Goal: Task Accomplishment & Management: Use online tool/utility

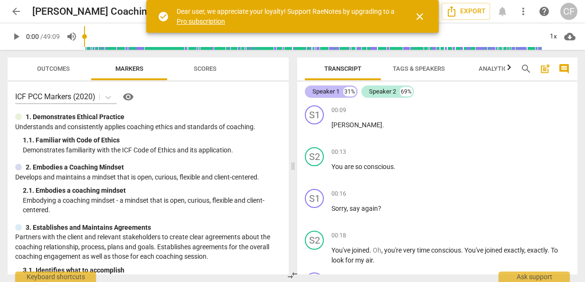
drag, startPoint x: 330, startPoint y: 93, endPoint x: 322, endPoint y: 93, distance: 8.1
click at [322, 93] on div "Speaker 1" at bounding box center [325, 91] width 27 height 9
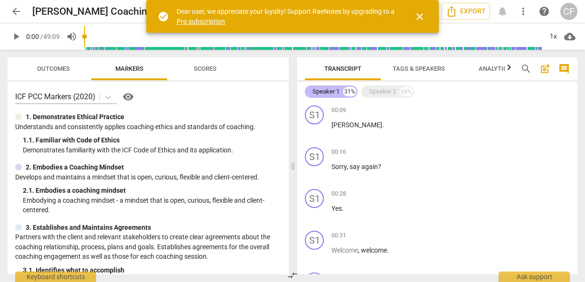
click at [322, 93] on div "Speaker 1" at bounding box center [325, 91] width 27 height 9
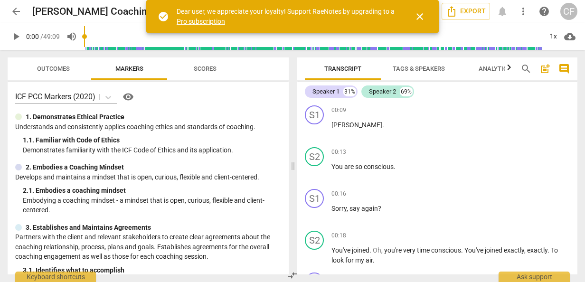
drag, startPoint x: 322, startPoint y: 91, endPoint x: 298, endPoint y: 99, distance: 24.9
click at [298, 99] on div "Speaker 1 31% Speaker 2 69% S1 play_arrow pause 00:09 + Add competency keyboard…" at bounding box center [437, 178] width 280 height 193
click at [331, 93] on div "Speaker 1" at bounding box center [325, 91] width 27 height 9
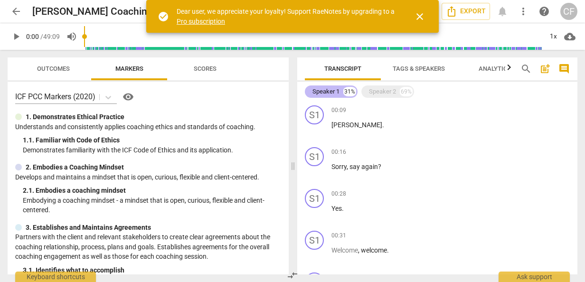
click at [331, 93] on div "Speaker 1" at bounding box center [325, 91] width 27 height 9
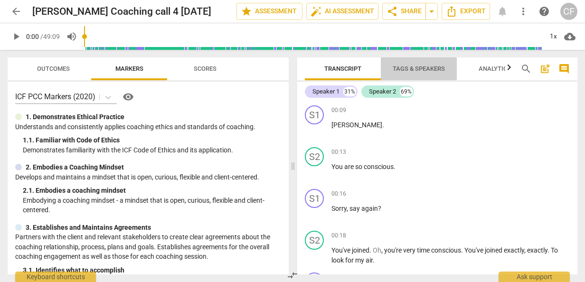
click at [418, 65] on span "Tags & Speakers" at bounding box center [418, 68] width 52 height 7
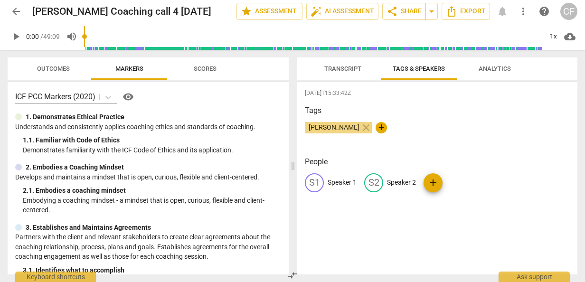
click at [346, 183] on p "Speaker 1" at bounding box center [341, 182] width 29 height 10
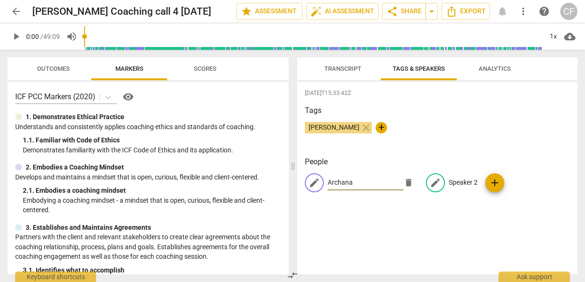
type input "Archana"
click at [456, 179] on p "Speaker 2" at bounding box center [462, 182] width 29 height 10
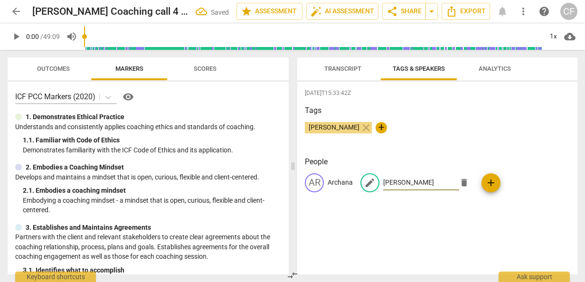
type input "[PERSON_NAME]"
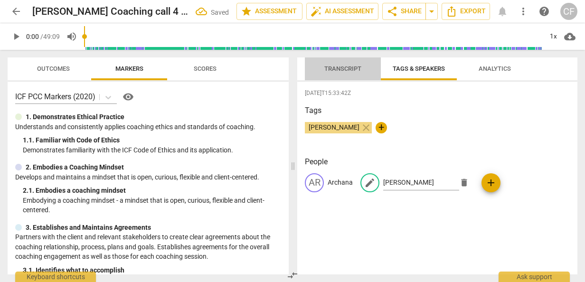
click at [346, 65] on span "Transcript" at bounding box center [342, 68] width 37 height 7
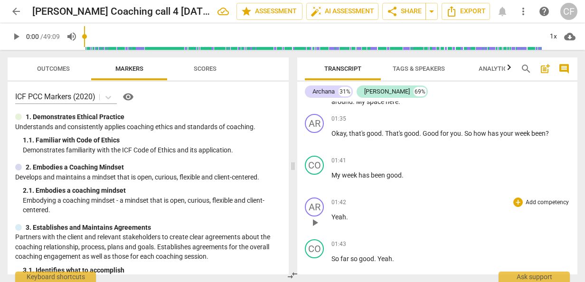
scroll to position [807, 0]
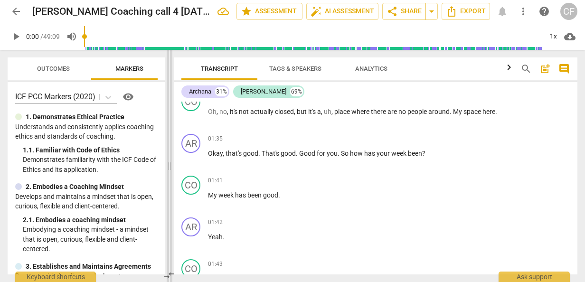
drag, startPoint x: 294, startPoint y: 132, endPoint x: 171, endPoint y: 120, distance: 124.0
click at [171, 120] on span at bounding box center [170, 166] width 6 height 232
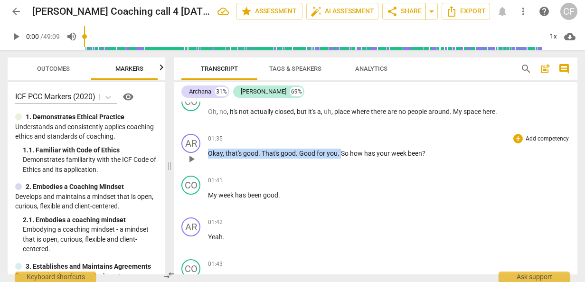
drag, startPoint x: 209, startPoint y: 153, endPoint x: 340, endPoint y: 159, distance: 131.1
click at [340, 159] on div "01:35 + Add competency keyboard_arrow_right Okay , that's good . That's good . …" at bounding box center [389, 151] width 362 height 34
click at [371, 140] on span "keyboard_arrow_down" at bounding box center [371, 140] width 11 height 11
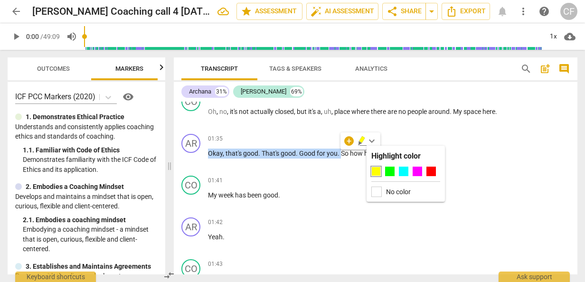
click at [371, 140] on span "keyboard_arrow_down" at bounding box center [371, 140] width 11 height 11
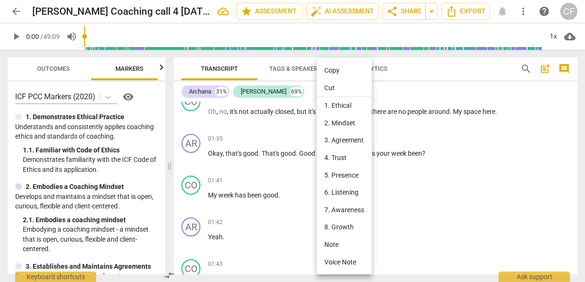
click at [297, 153] on div at bounding box center [292, 141] width 585 height 282
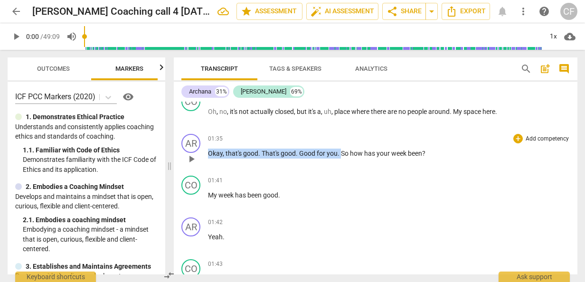
drag, startPoint x: 208, startPoint y: 154, endPoint x: 340, endPoint y: 158, distance: 131.9
click at [340, 158] on p "Okay , that's good . That's good . Good for you . So how has your week been ?" at bounding box center [389, 153] width 362 height 10
click at [361, 140] on icon "button" at bounding box center [362, 139] width 6 height 7
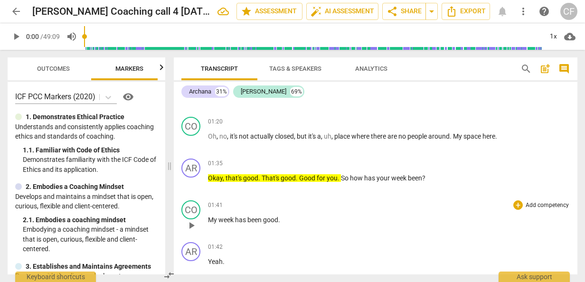
scroll to position [759, 0]
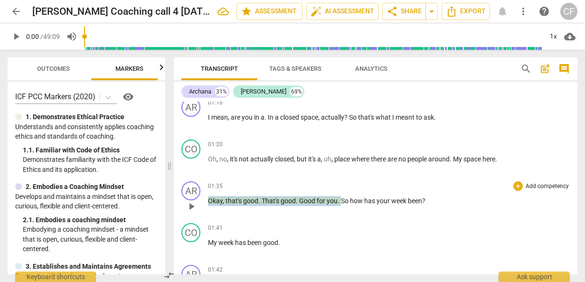
drag, startPoint x: 209, startPoint y: 199, endPoint x: 340, endPoint y: 201, distance: 131.4
click at [340, 201] on p "Okay , that's good . That's good . Good for you . So how has your week been ?" at bounding box center [389, 201] width 362 height 10
click at [361, 188] on icon "button" at bounding box center [362, 187] width 6 height 7
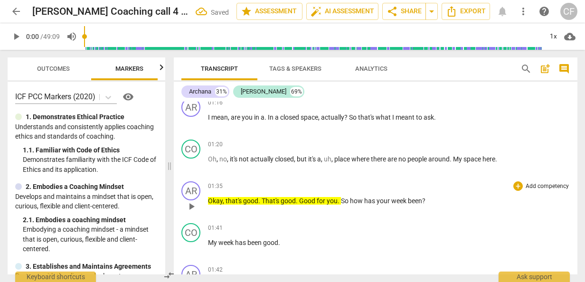
click at [327, 201] on span "you" at bounding box center [331, 201] width 11 height 8
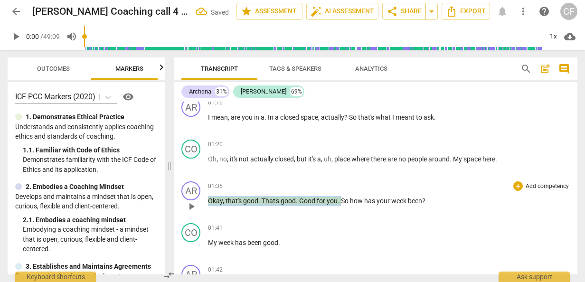
drag, startPoint x: 340, startPoint y: 201, endPoint x: 203, endPoint y: 199, distance: 136.7
click at [203, 199] on div "AR play_arrow pause 01:35 + Add competency keyboard_arrow_right Okay , that's g…" at bounding box center [375, 198] width 403 height 42
click at [371, 188] on span "keyboard_arrow_down" at bounding box center [371, 188] width 11 height 11
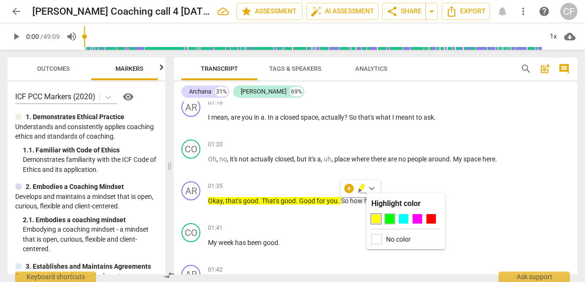
click at [390, 216] on div at bounding box center [389, 218] width 9 height 9
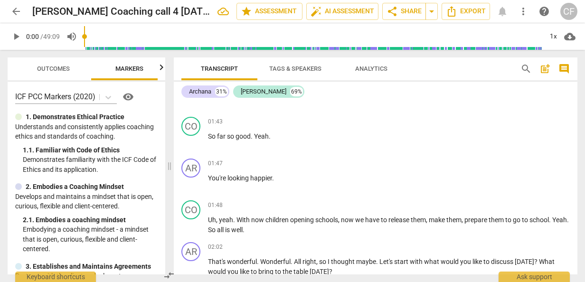
scroll to position [901, 0]
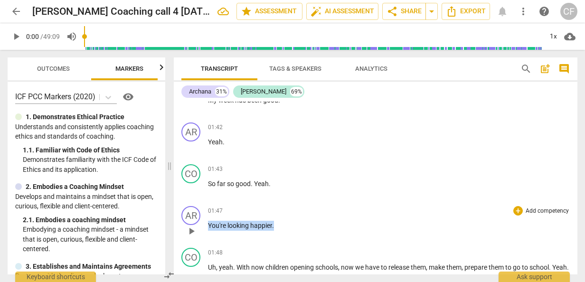
drag, startPoint x: 209, startPoint y: 223, endPoint x: 274, endPoint y: 229, distance: 65.2
click at [274, 229] on p "You're looking happier ." at bounding box center [389, 226] width 362 height 10
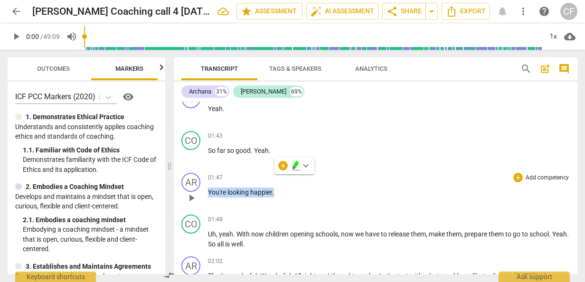
scroll to position [949, 0]
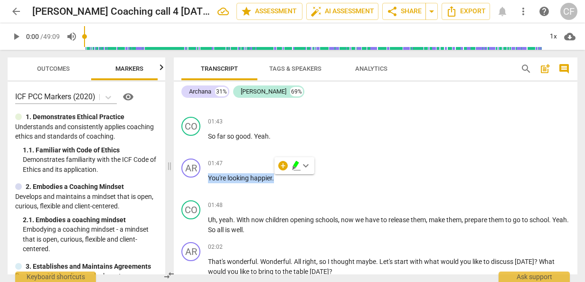
click at [295, 167] on icon "button" at bounding box center [296, 164] width 6 height 7
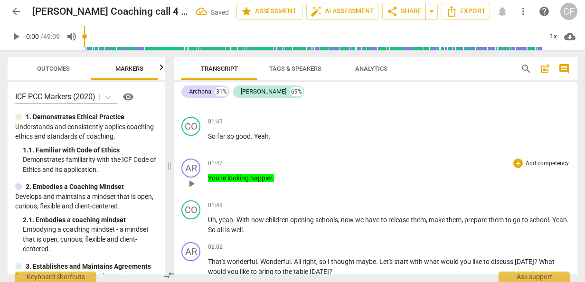
drag, startPoint x: 251, startPoint y: 178, endPoint x: 214, endPoint y: 175, distance: 36.2
click at [214, 175] on span "You're" at bounding box center [217, 178] width 19 height 8
drag, startPoint x: 208, startPoint y: 176, endPoint x: 274, endPoint y: 180, distance: 66.1
click at [274, 180] on p "You're looking happier ." at bounding box center [389, 178] width 362 height 10
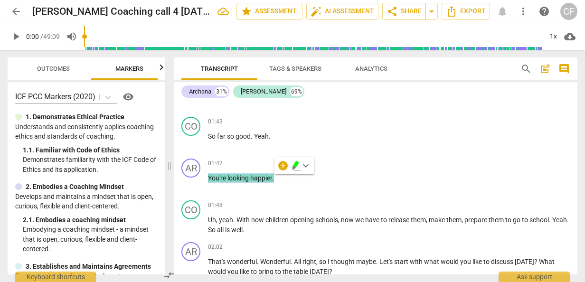
click at [304, 164] on span "keyboard_arrow_down" at bounding box center [305, 165] width 11 height 11
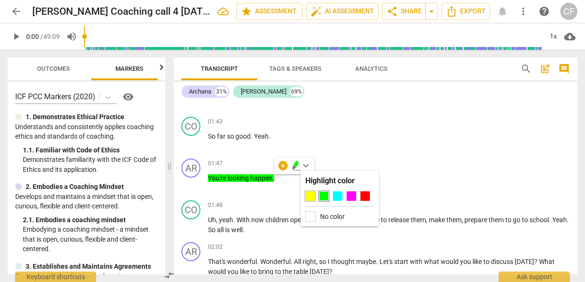
click at [311, 195] on div at bounding box center [309, 195] width 9 height 9
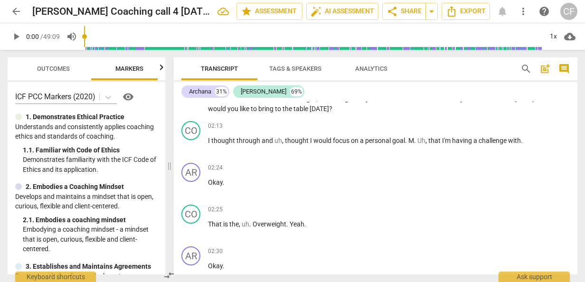
scroll to position [1091, 0]
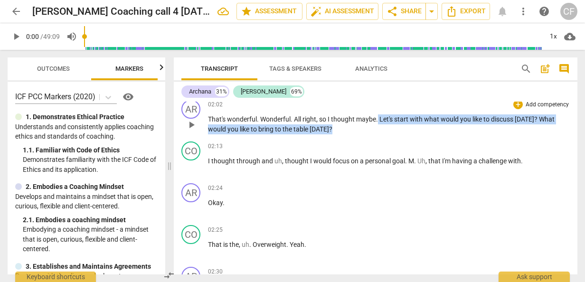
drag, startPoint x: 379, startPoint y: 121, endPoint x: 340, endPoint y: 127, distance: 39.5
click at [340, 127] on p "That's wonderful . Wonderful . All right , so I thought maybe . Let's start wit…" at bounding box center [389, 123] width 362 height 19
click at [362, 118] on span "keyboard_arrow_down" at bounding box center [360, 116] width 11 height 11
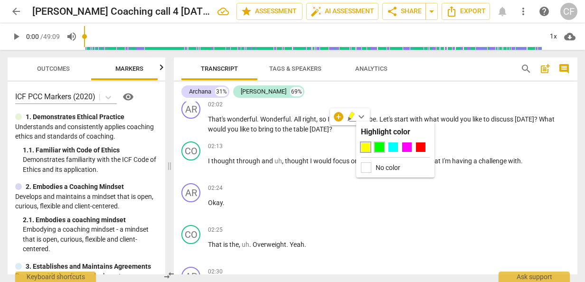
click at [378, 147] on div at bounding box center [378, 146] width 9 height 9
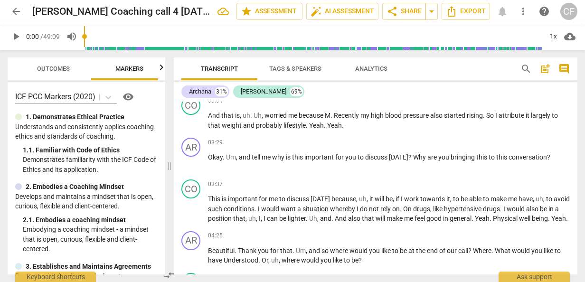
scroll to position [1376, 0]
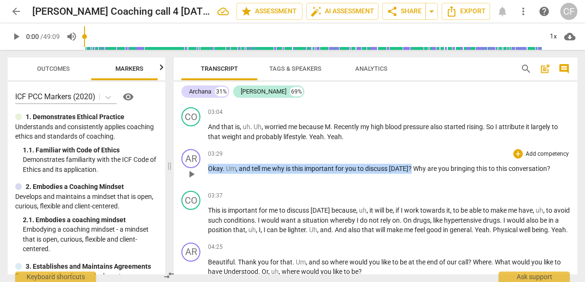
drag, startPoint x: 209, startPoint y: 168, endPoint x: 410, endPoint y: 168, distance: 200.7
click at [410, 168] on p "Okay . Um , and tell me why is this important for you to discuss [DATE] ? Why a…" at bounding box center [389, 169] width 362 height 10
click at [434, 155] on icon "button" at bounding box center [433, 154] width 6 height 7
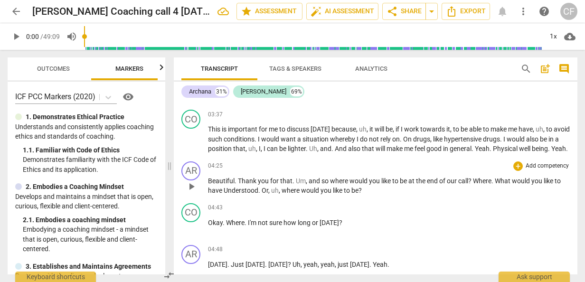
scroll to position [1471, 0]
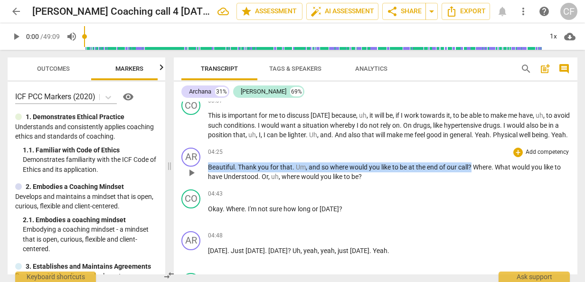
drag, startPoint x: 208, startPoint y: 176, endPoint x: 473, endPoint y: 173, distance: 264.8
click at [473, 173] on p "Beautiful . Thank you for that . Um , and so where would you like to be at the …" at bounding box center [389, 171] width 362 height 19
click at [496, 164] on icon "button" at bounding box center [495, 162] width 6 height 7
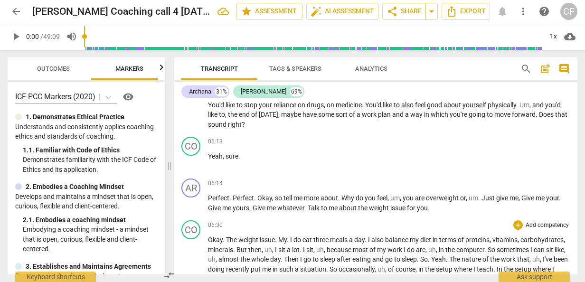
scroll to position [1755, 0]
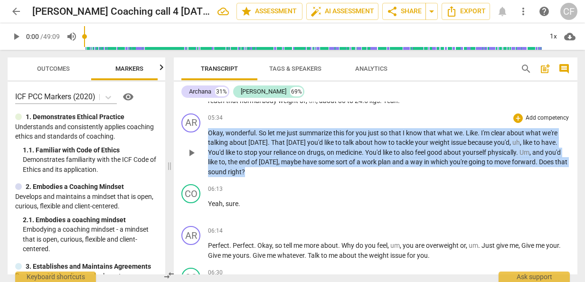
drag, startPoint x: 208, startPoint y: 143, endPoint x: 254, endPoint y: 182, distance: 60.3
click at [254, 177] on p "Okay , wonderful . So let me just summarize this for you just so that I know th…" at bounding box center [389, 152] width 362 height 49
click at [264, 167] on icon "button" at bounding box center [266, 167] width 6 height 7
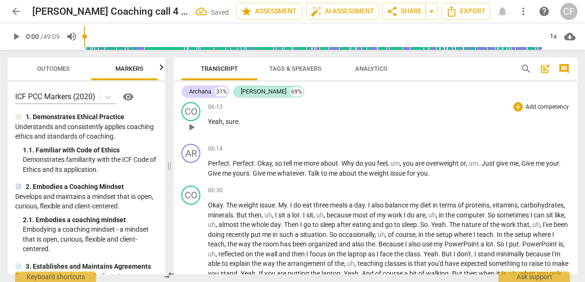
scroll to position [1850, 0]
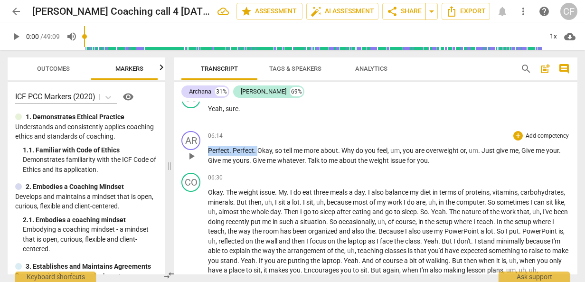
drag, startPoint x: 208, startPoint y: 159, endPoint x: 257, endPoint y: 161, distance: 48.9
click at [257, 161] on p "Perfect . Perfect . Okay , so tell me more about . Why do you feel , um , you a…" at bounding box center [389, 155] width 362 height 19
click at [288, 150] on span "keyboard_arrow_down" at bounding box center [288, 147] width 11 height 11
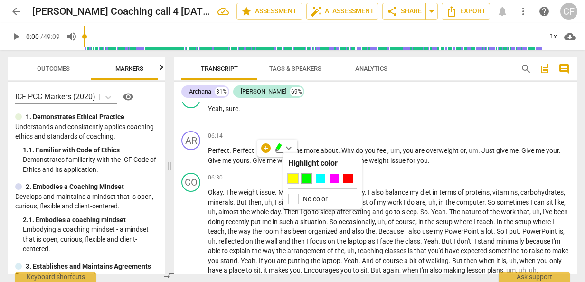
click at [291, 179] on div at bounding box center [292, 178] width 9 height 9
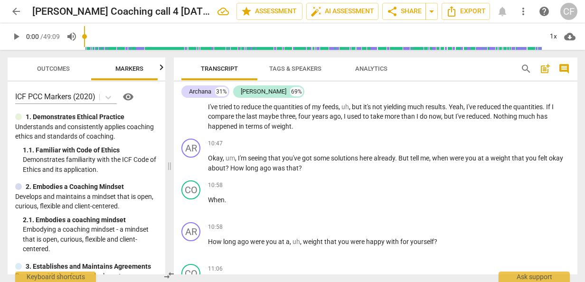
scroll to position [2088, 0]
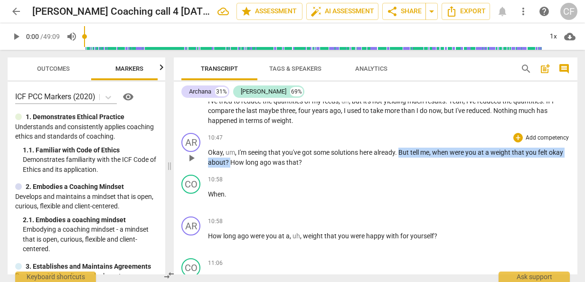
drag, startPoint x: 400, startPoint y: 160, endPoint x: 229, endPoint y: 173, distance: 172.2
click at [229, 167] on p "Okay , um , I'm seeing that you've got some solutions here already . But tell m…" at bounding box center [389, 157] width 362 height 19
click at [250, 159] on icon "button" at bounding box center [251, 158] width 6 height 7
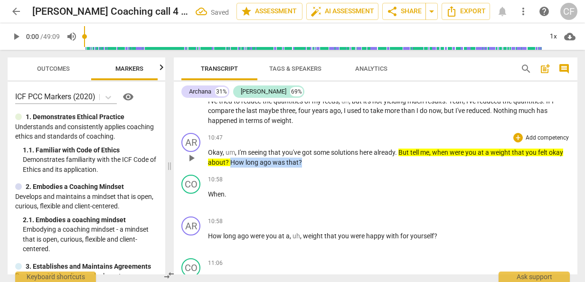
drag, startPoint x: 230, startPoint y: 172, endPoint x: 303, endPoint y: 172, distance: 73.5
click at [303, 167] on p "Okay , um , I'm seeing that you've got some solutions here already . But tell m…" at bounding box center [389, 157] width 362 height 19
click at [332, 158] on span "keyboard_arrow_down" at bounding box center [331, 159] width 11 height 11
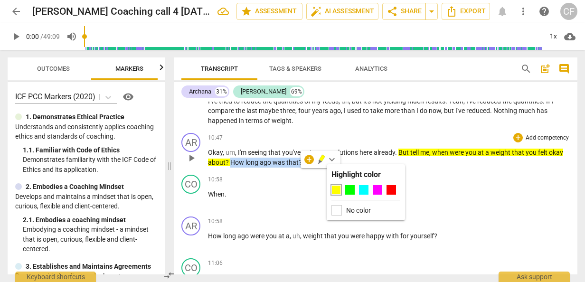
click at [299, 166] on span "?" at bounding box center [299, 162] width 3 height 8
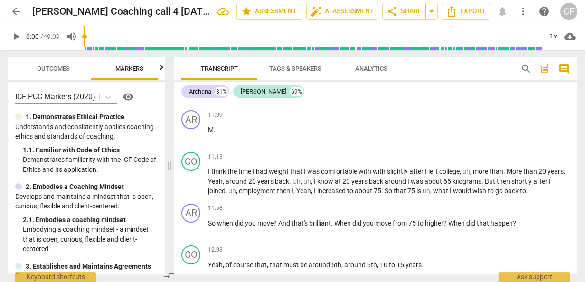
scroll to position [2325, 0]
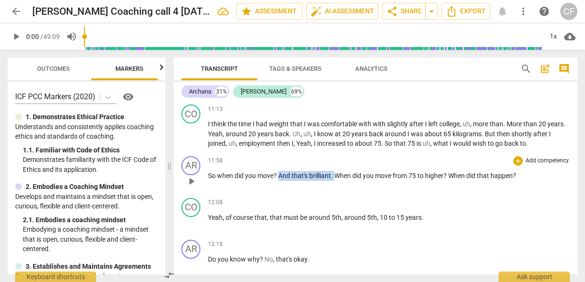
drag, startPoint x: 279, startPoint y: 184, endPoint x: 335, endPoint y: 186, distance: 56.0
click at [335, 181] on p "So when did you move ? And that's brilliant . When did you move from 75 to high…" at bounding box center [389, 176] width 362 height 10
click at [356, 172] on icon "button" at bounding box center [356, 171] width 6 height 7
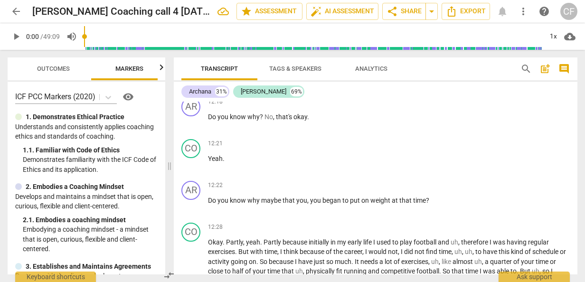
scroll to position [2515, 0]
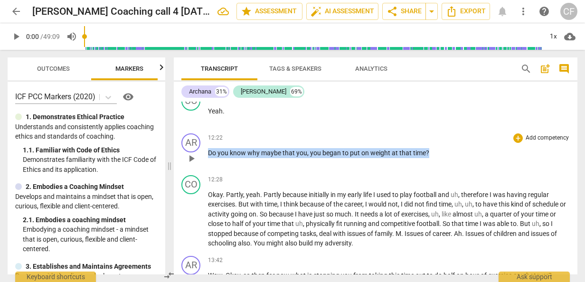
drag, startPoint x: 208, startPoint y: 162, endPoint x: 426, endPoint y: 170, distance: 217.9
click at [426, 167] on div "12:22 + Add competency keyboard_arrow_right Do you know why maybe that you , yo…" at bounding box center [389, 150] width 362 height 34
click at [459, 151] on span "keyboard_arrow_down" at bounding box center [458, 149] width 11 height 11
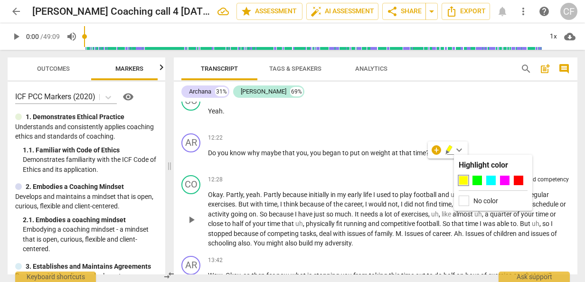
click at [516, 180] on div at bounding box center [517, 180] width 9 height 9
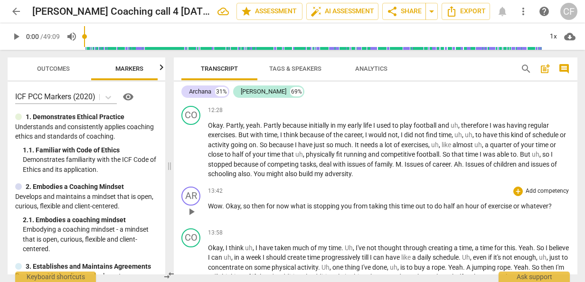
scroll to position [2562, 0]
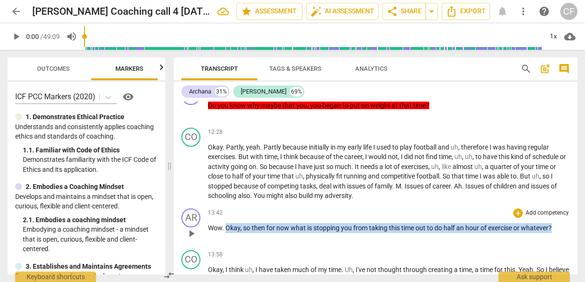
drag, startPoint x: 226, startPoint y: 236, endPoint x: 554, endPoint y: 235, distance: 328.3
click at [554, 233] on p "Wow . Okay , so then for now what is stopping you from taking this time out to …" at bounding box center [389, 228] width 362 height 10
click at [546, 222] on span "keyboard_arrow_down" at bounding box center [540, 224] width 11 height 11
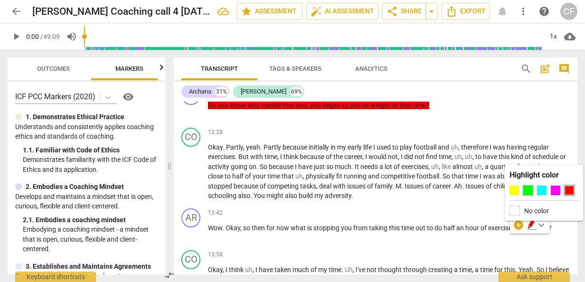
click at [529, 190] on div at bounding box center [527, 190] width 9 height 9
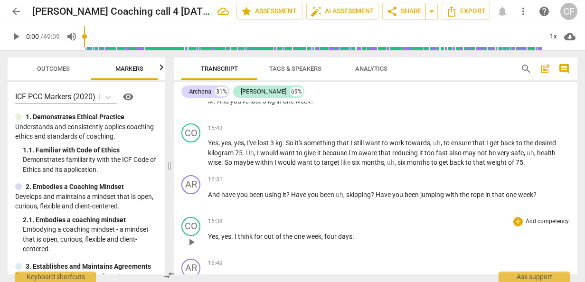
scroll to position [2989, 0]
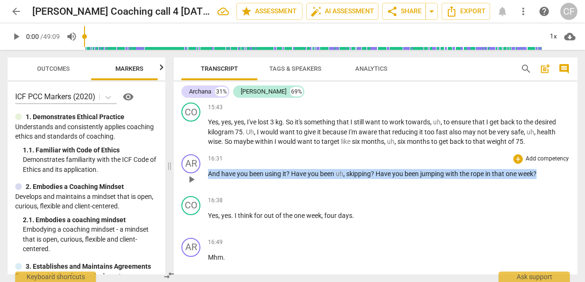
drag, startPoint x: 208, startPoint y: 183, endPoint x: 538, endPoint y: 177, distance: 330.3
click at [538, 177] on div "16:31 + Add competency keyboard_arrow_right And have you been using it ? Have y…" at bounding box center [389, 171] width 362 height 34
click at [571, 171] on span "keyboard_arrow_down" at bounding box center [569, 170] width 11 height 11
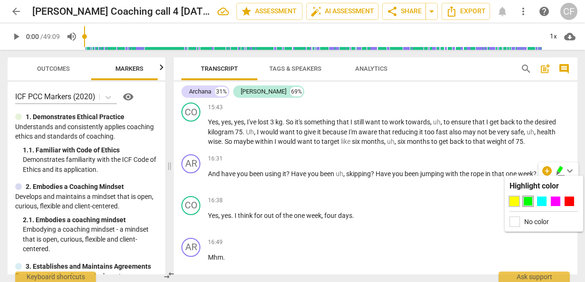
click at [512, 204] on div at bounding box center [513, 200] width 9 height 9
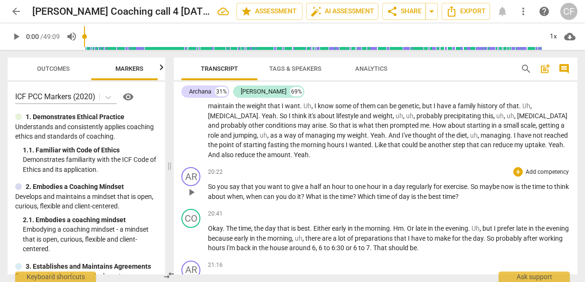
scroll to position [3843, 0]
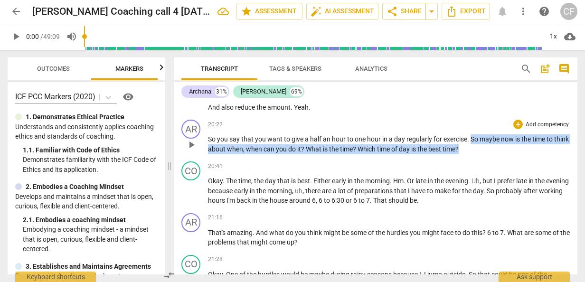
drag, startPoint x: 471, startPoint y: 148, endPoint x: 477, endPoint y: 158, distance: 11.7
click at [477, 154] on p "So you say that you want to give a half an hour to one hour in a day regularly …" at bounding box center [389, 143] width 362 height 19
click at [496, 144] on icon "button" at bounding box center [498, 144] width 6 height 7
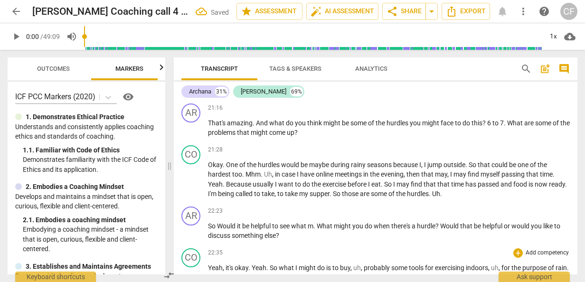
scroll to position [3938, 0]
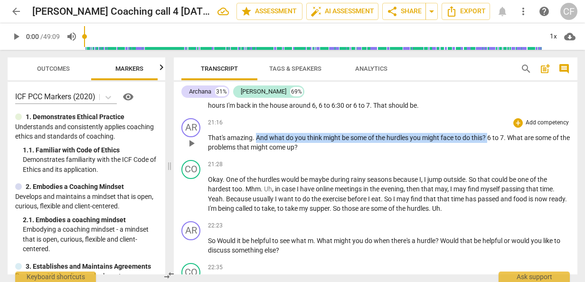
drag, startPoint x: 256, startPoint y: 147, endPoint x: 489, endPoint y: 147, distance: 232.5
click at [489, 147] on p "That's amazing . And what do you think might be some of the hurdles you might f…" at bounding box center [389, 142] width 362 height 19
click at [522, 135] on span "keyboard_arrow_down" at bounding box center [519, 134] width 11 height 11
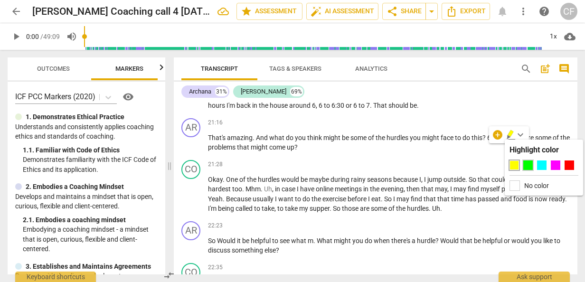
click at [527, 163] on div at bounding box center [527, 164] width 9 height 9
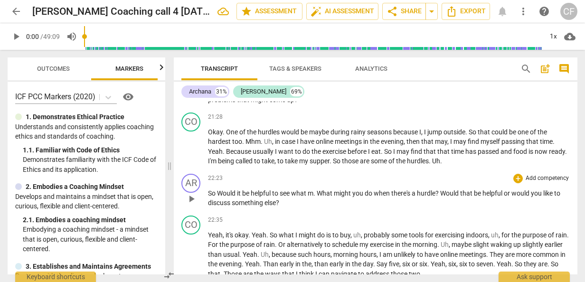
scroll to position [4033, 0]
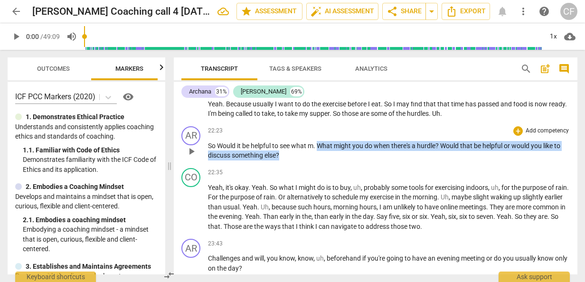
drag, startPoint x: 318, startPoint y: 155, endPoint x: 287, endPoint y: 166, distance: 33.0
click at [287, 160] on p "So Would it be helpful to see what m . What might you do when there's a hurdle …" at bounding box center [389, 150] width 362 height 19
click at [300, 152] on icon "button" at bounding box center [302, 151] width 6 height 7
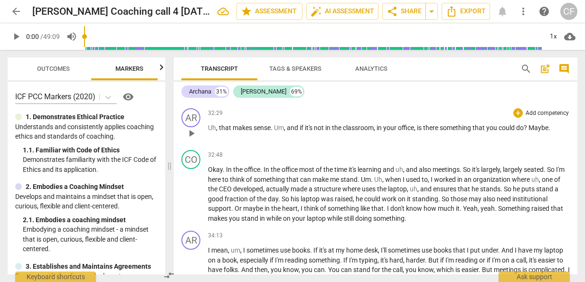
scroll to position [5456, 0]
